Goal: Task Accomplishment & Management: Use online tool/utility

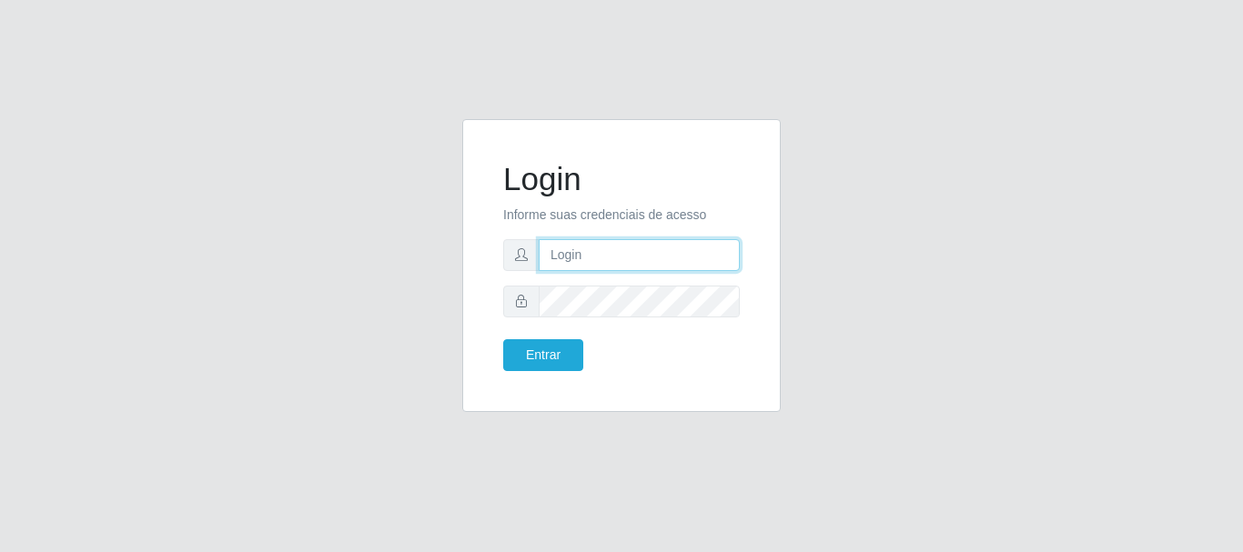
click at [591, 261] on input "text" at bounding box center [639, 255] width 201 height 32
type input "[EMAIL_ADDRESS][DOMAIN_NAME]"
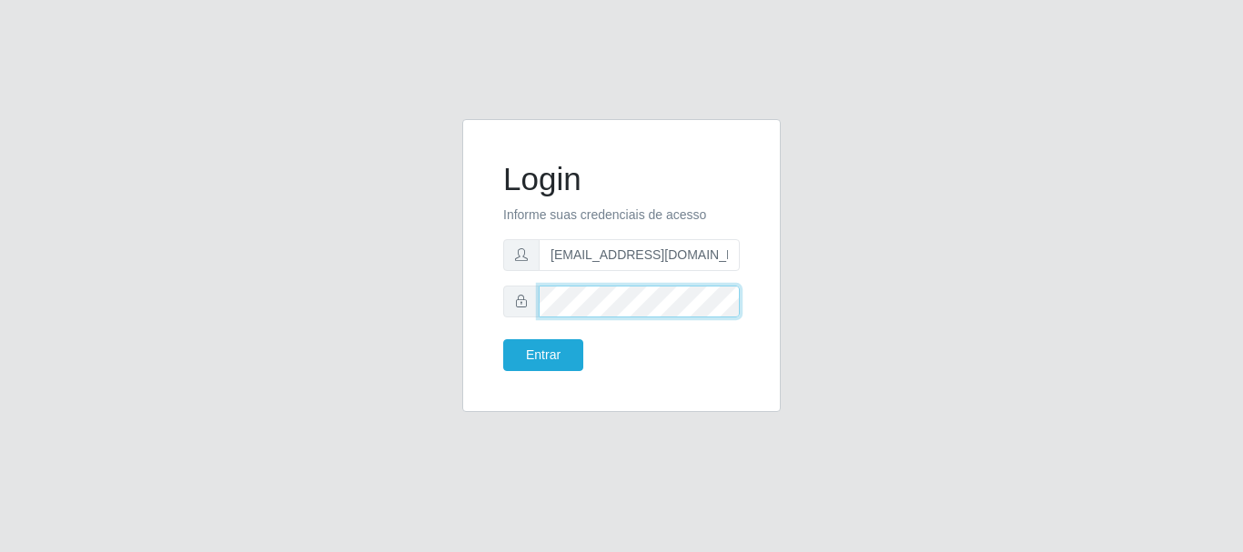
click at [503, 339] on button "Entrar" at bounding box center [543, 355] width 80 height 32
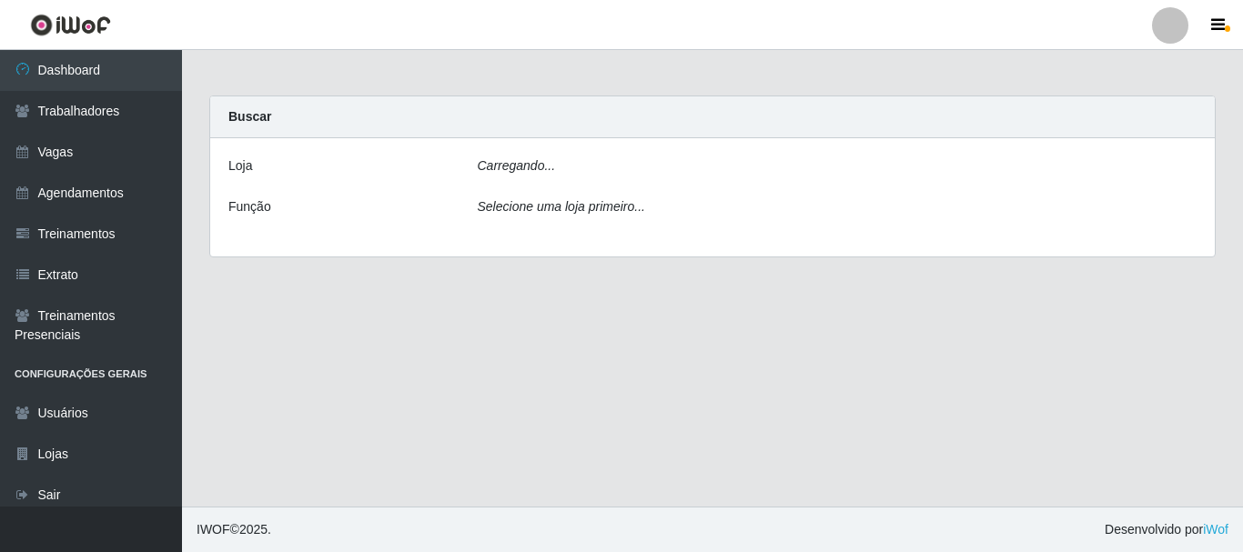
click at [535, 365] on main "Carregando... Buscar [PERSON_NAME]... Função Selecione uma loja primeiro..." at bounding box center [712, 278] width 1061 height 457
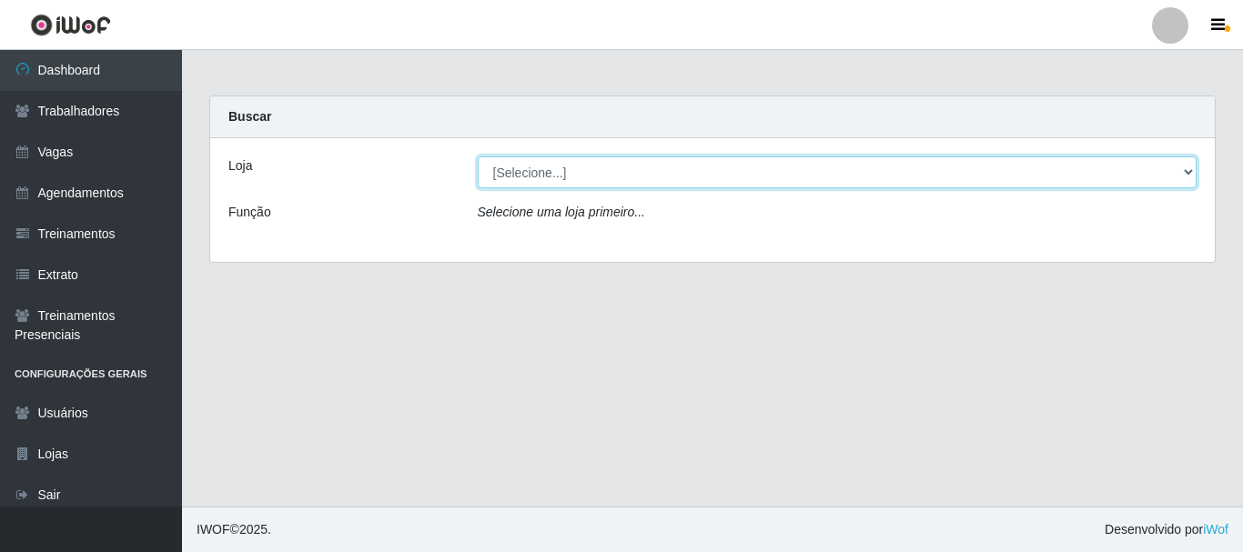
click at [1183, 166] on select "[Selecione...] SuperFácil Atacado - Alto de São Manoel SuperFácil Atacado - Ema…" at bounding box center [838, 173] width 720 height 32
click at [478, 157] on select "[Selecione...] SuperFácil Atacado - Alto de São Manoel SuperFácil Atacado - Ema…" at bounding box center [838, 173] width 720 height 32
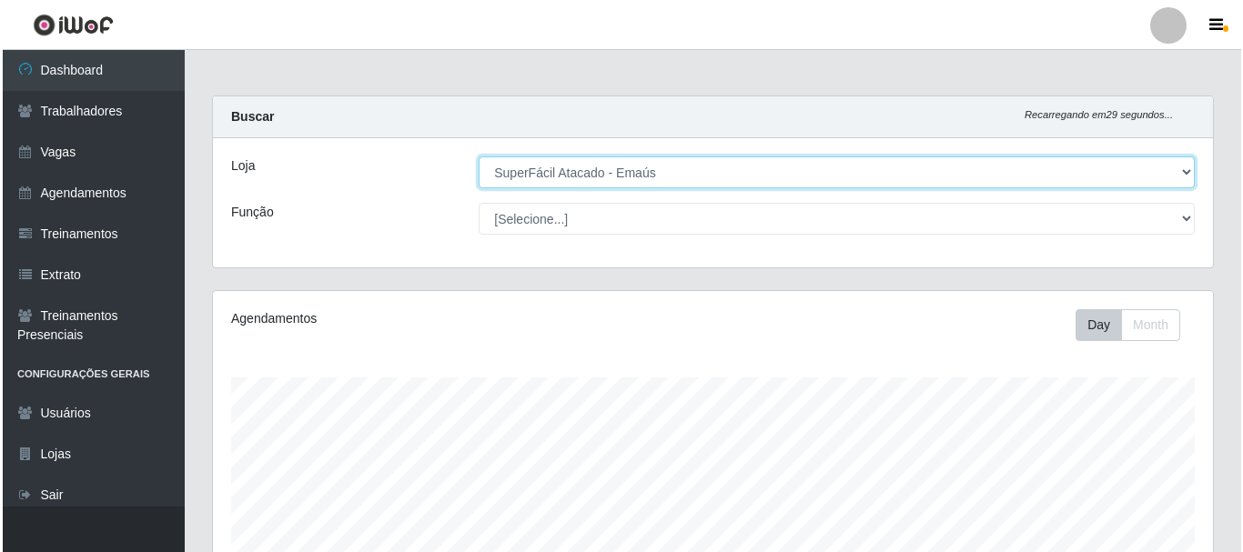
scroll to position [378, 1000]
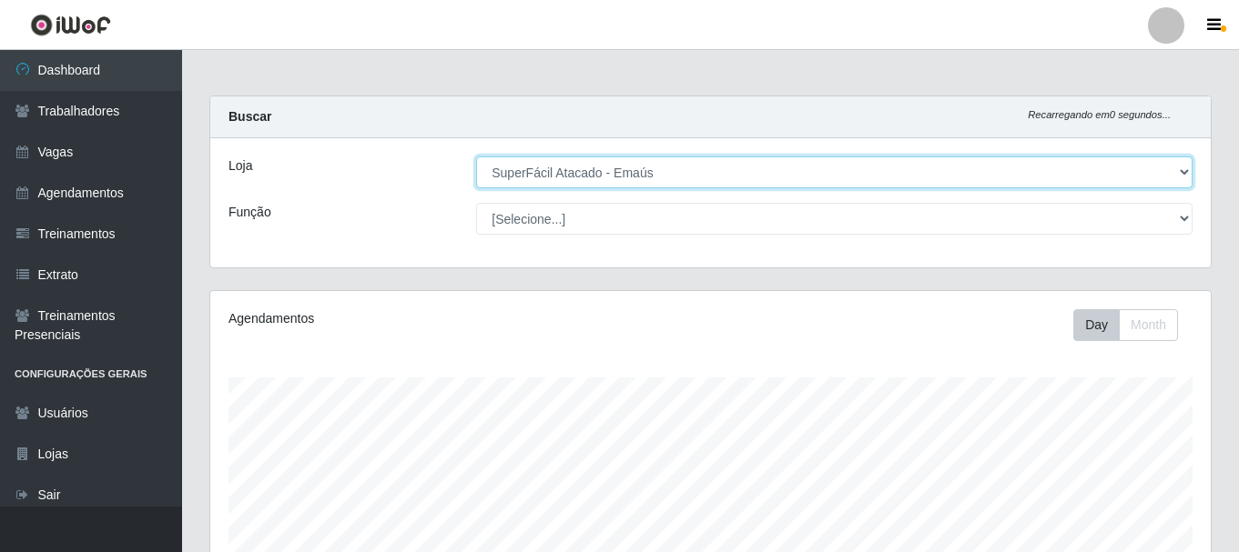
click at [1178, 168] on select "[Selecione...] SuperFácil Atacado - Alto de São Manoel SuperFácil Atacado - Ema…" at bounding box center [834, 173] width 716 height 32
select select "503"
click at [476, 157] on select "[Selecione...] SuperFácil Atacado - Alto de São Manoel SuperFácil Atacado - Ema…" at bounding box center [834, 173] width 716 height 32
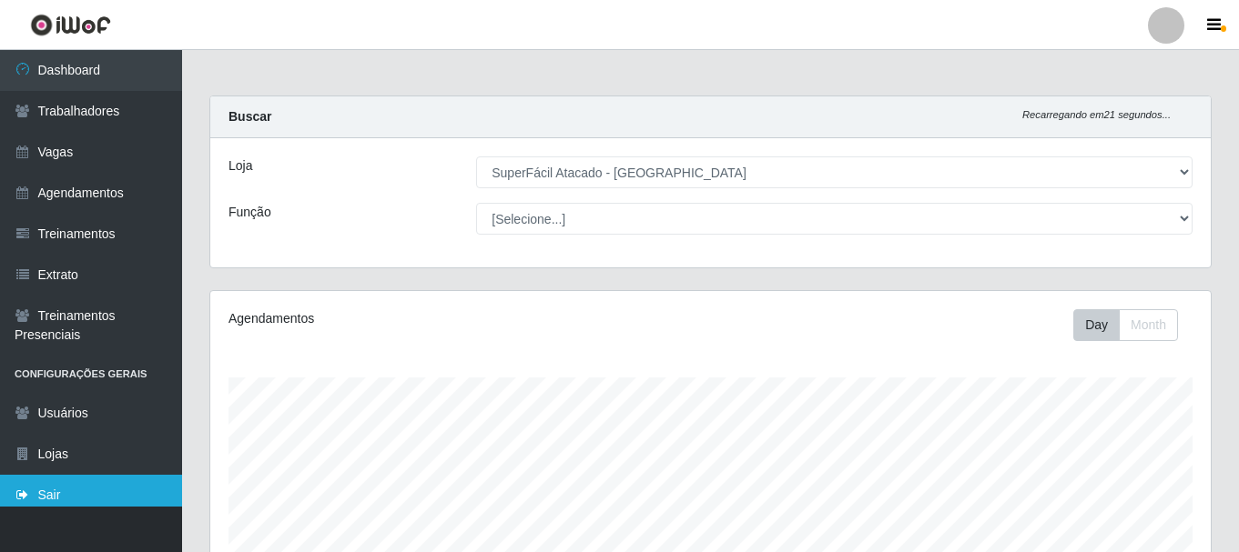
click at [41, 491] on link "Sair" at bounding box center [91, 495] width 182 height 41
